Goal: Transaction & Acquisition: Purchase product/service

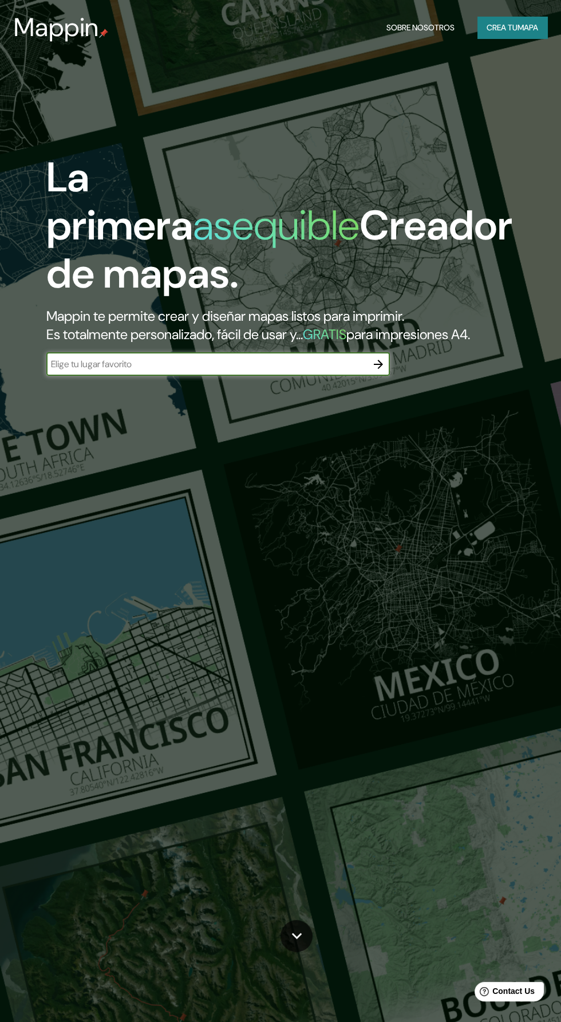
click at [502, 23] on font "Crea tu" at bounding box center [502, 27] width 31 height 10
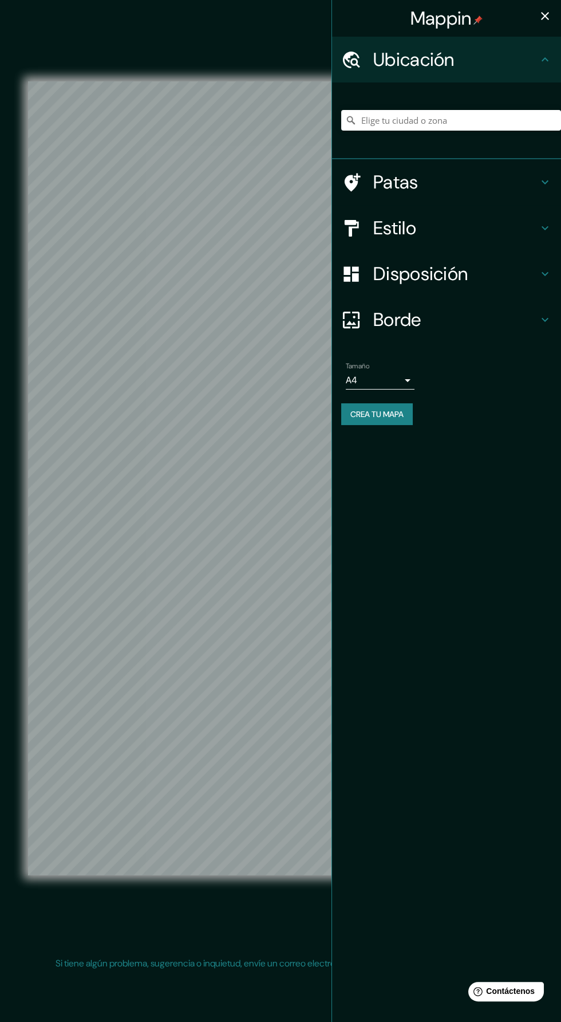
click at [527, 42] on div "Ubicación" at bounding box center [446, 60] width 229 height 46
click at [542, 18] on icon "button" at bounding box center [546, 16] width 14 height 14
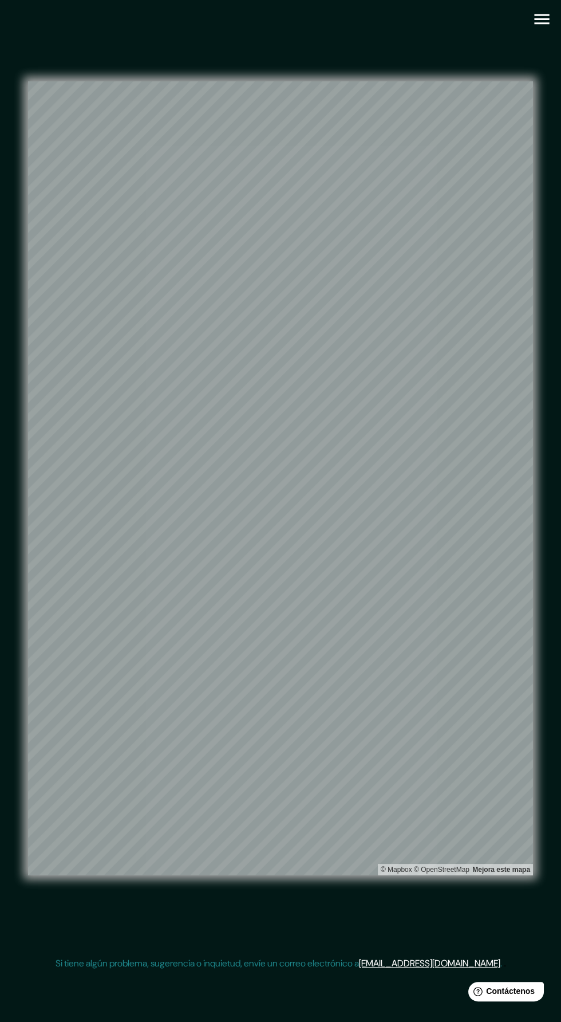
click at [539, 19] on icon "button" at bounding box center [542, 19] width 15 height 10
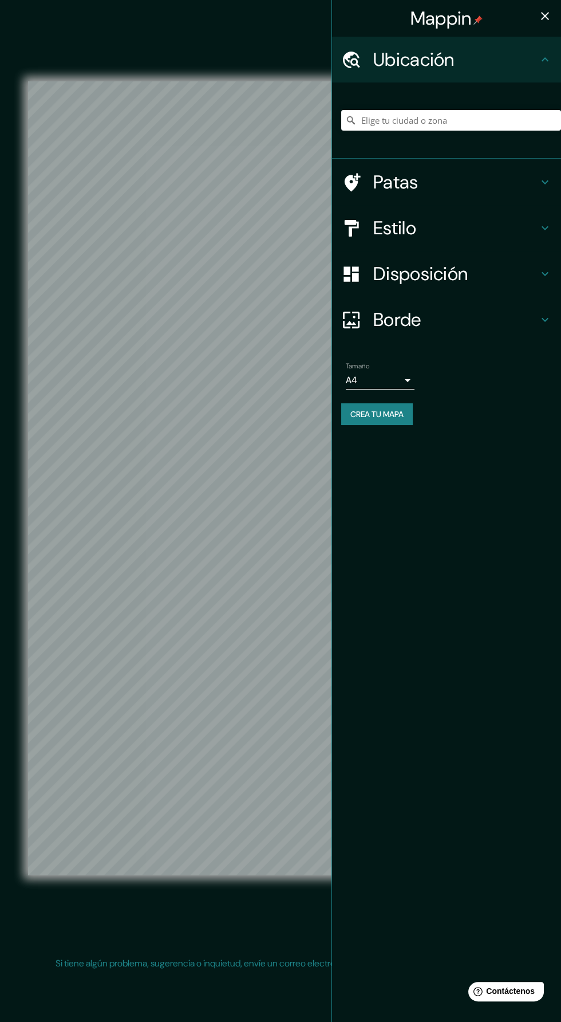
click at [401, 378] on body "Mappin Ubicación Patas Estilo Disposición Borde Elige un borde. Consejo : puede…" at bounding box center [280, 511] width 561 height 1022
click at [400, 421] on li "A3" at bounding box center [380, 425] width 69 height 21
type input "a4"
click at [517, 284] on h4 "Disposición" at bounding box center [456, 273] width 165 height 23
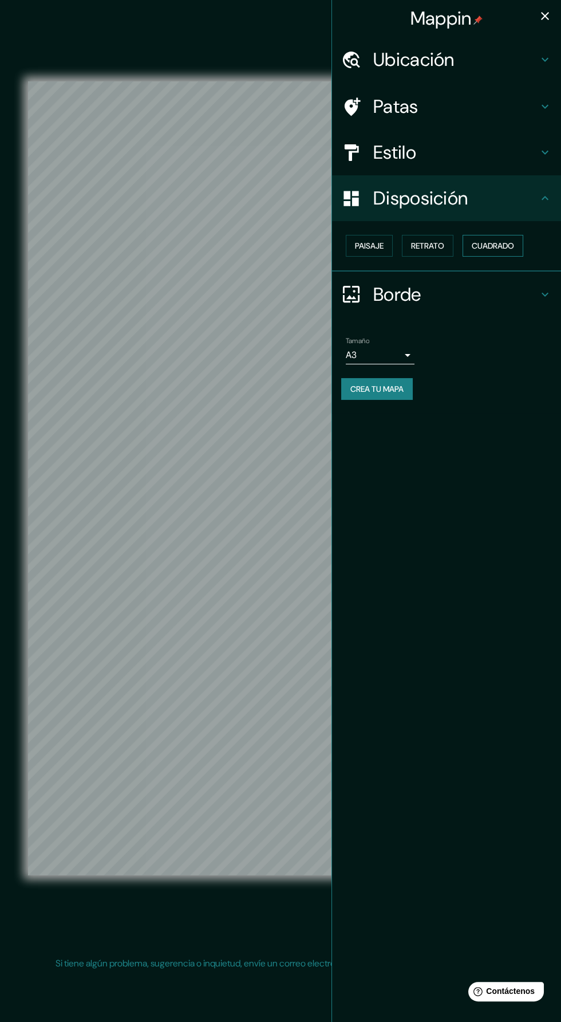
click at [508, 243] on font "Cuadrado" at bounding box center [493, 246] width 42 height 10
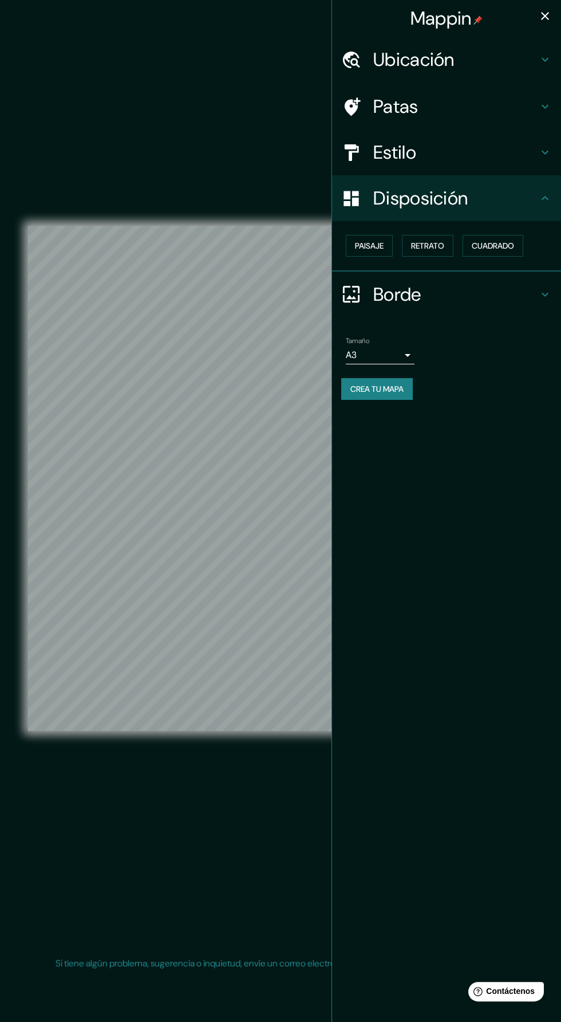
click at [531, 41] on div "Ubicación" at bounding box center [446, 60] width 229 height 46
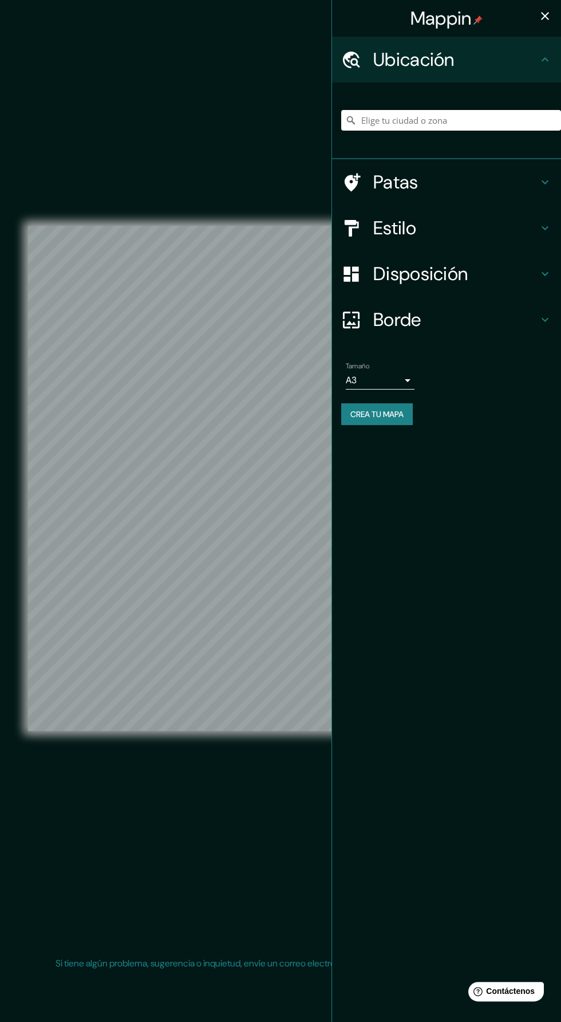
click at [539, 15] on icon "button" at bounding box center [546, 16] width 14 height 14
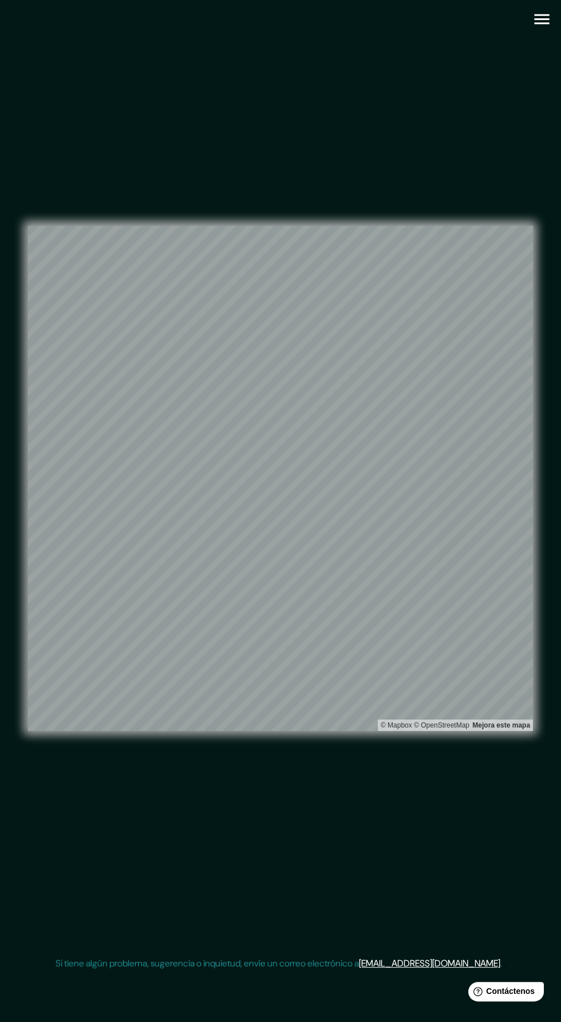
click at [534, 19] on icon "button" at bounding box center [542, 19] width 20 height 20
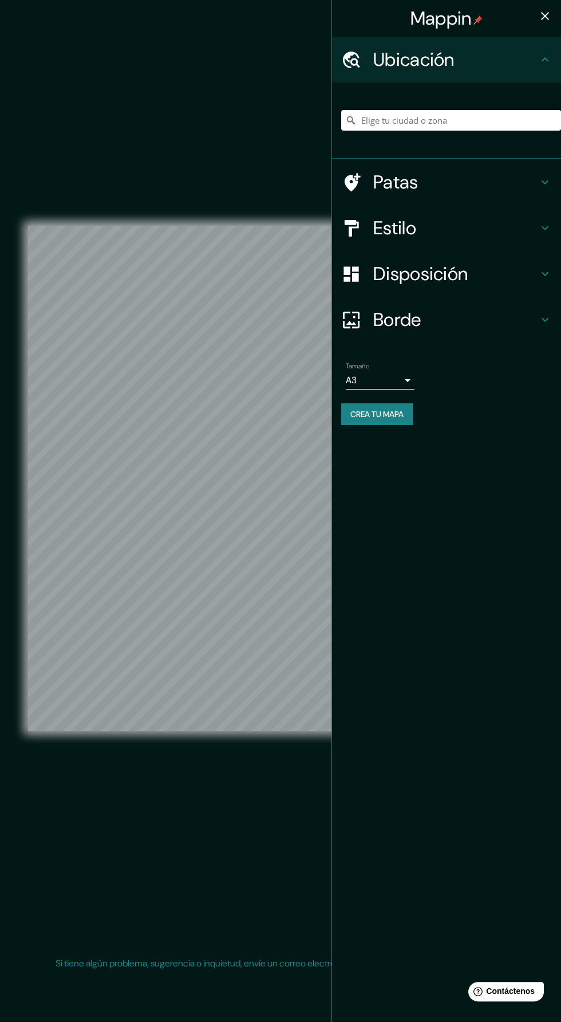
click at [494, 222] on h4 "Estilo" at bounding box center [456, 228] width 165 height 23
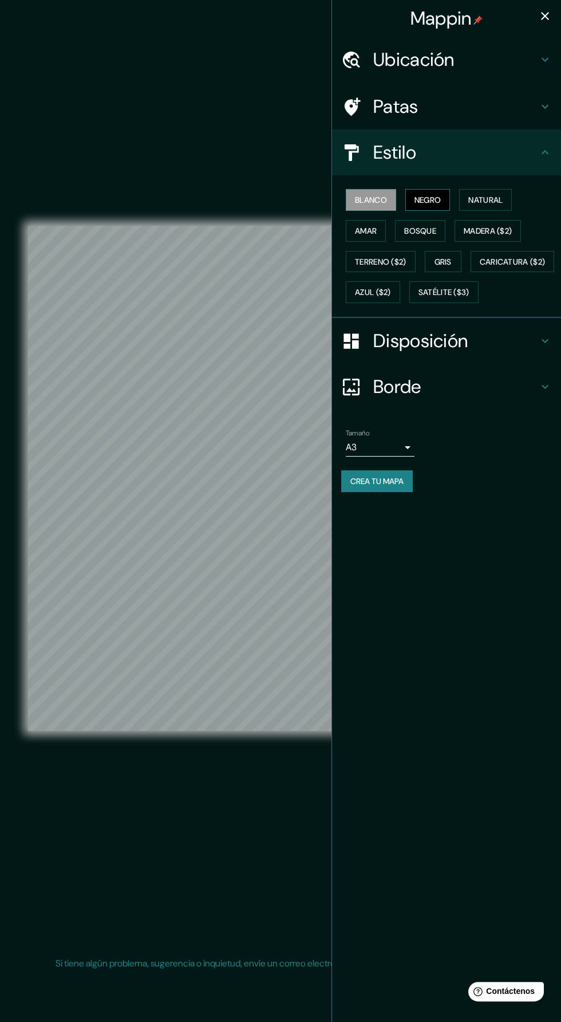
click at [442, 201] on font "Negro" at bounding box center [428, 200] width 27 height 10
click at [502, 202] on font "Natural" at bounding box center [486, 200] width 34 height 10
click at [539, 15] on icon "button" at bounding box center [546, 16] width 14 height 14
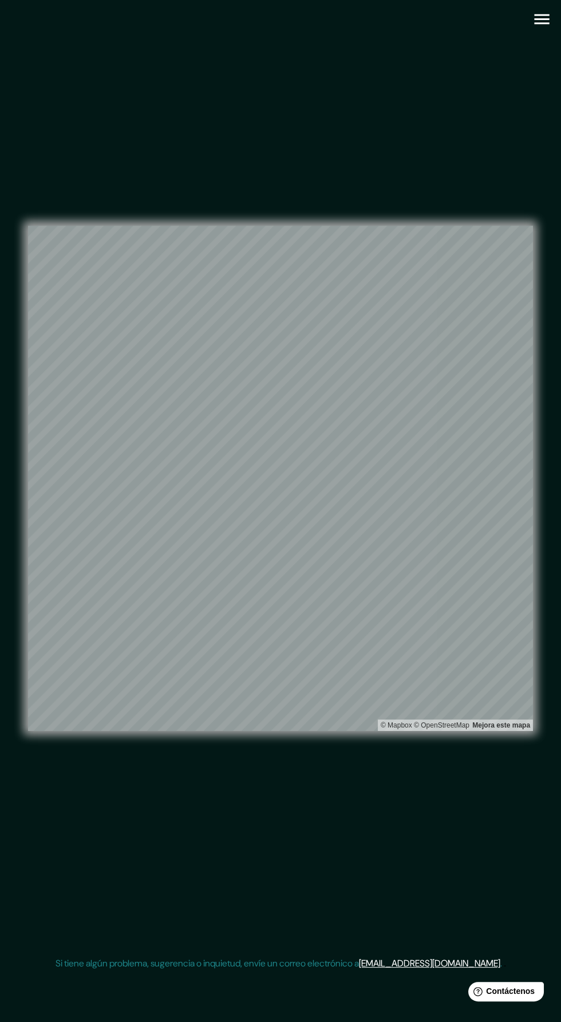
click at [540, 23] on icon "button" at bounding box center [542, 19] width 15 height 10
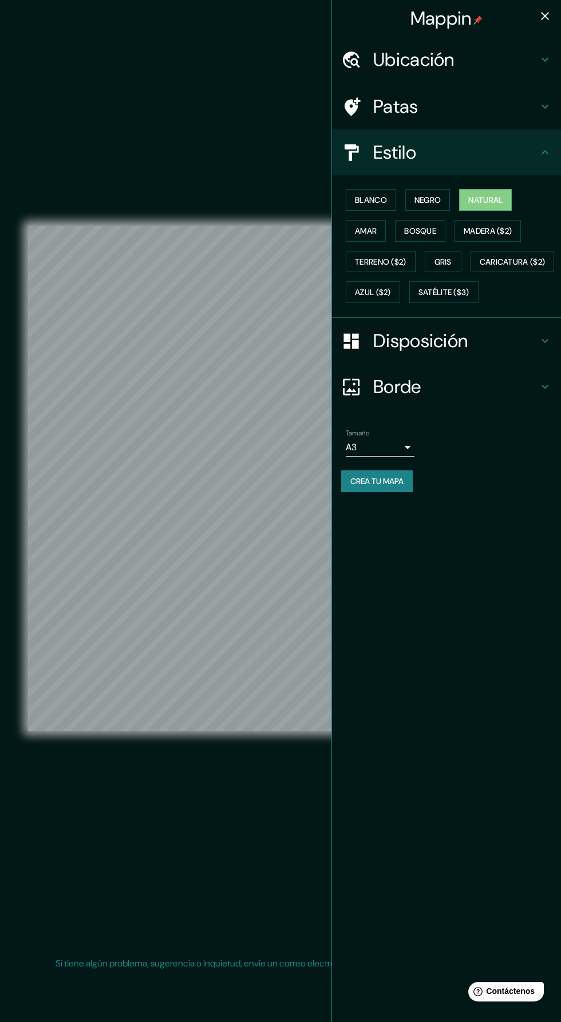
click at [413, 492] on button "Crea tu mapa" at bounding box center [377, 481] width 72 height 22
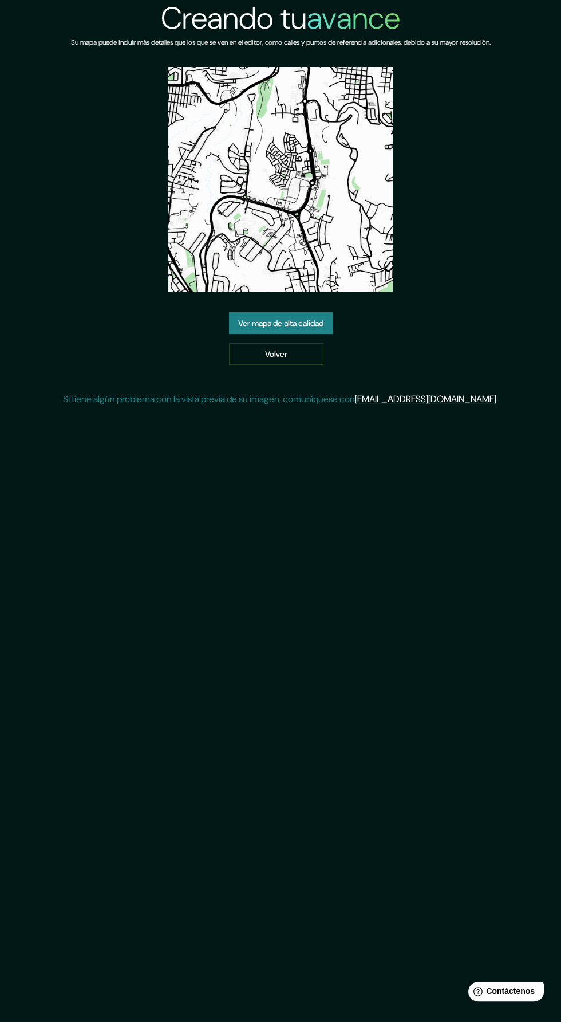
click at [238, 324] on font "Ver mapa de alta calidad" at bounding box center [280, 323] width 85 height 10
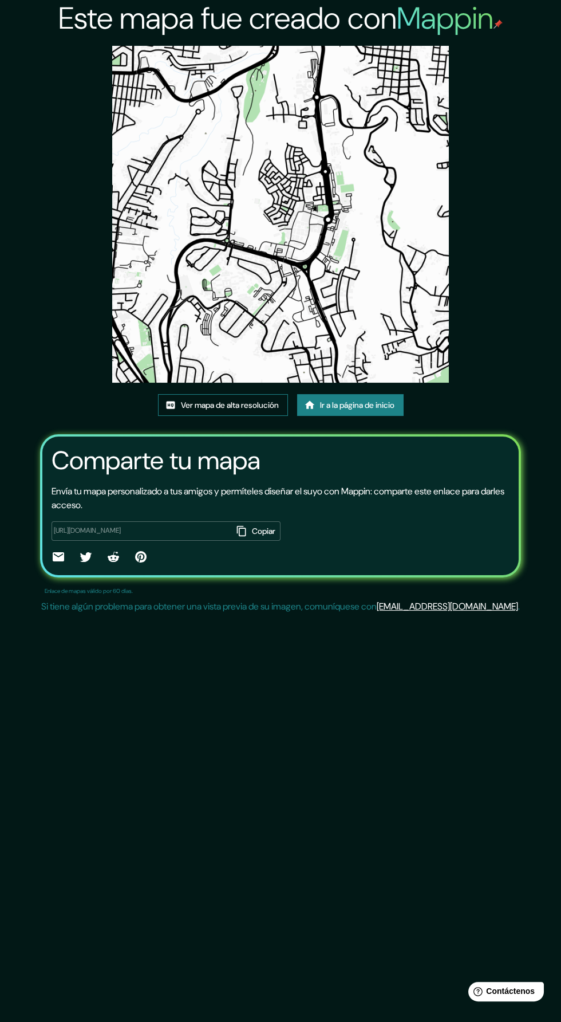
click at [195, 403] on font "Ver mapa de alta resolución" at bounding box center [230, 405] width 98 height 10
